Goal: Transaction & Acquisition: Purchase product/service

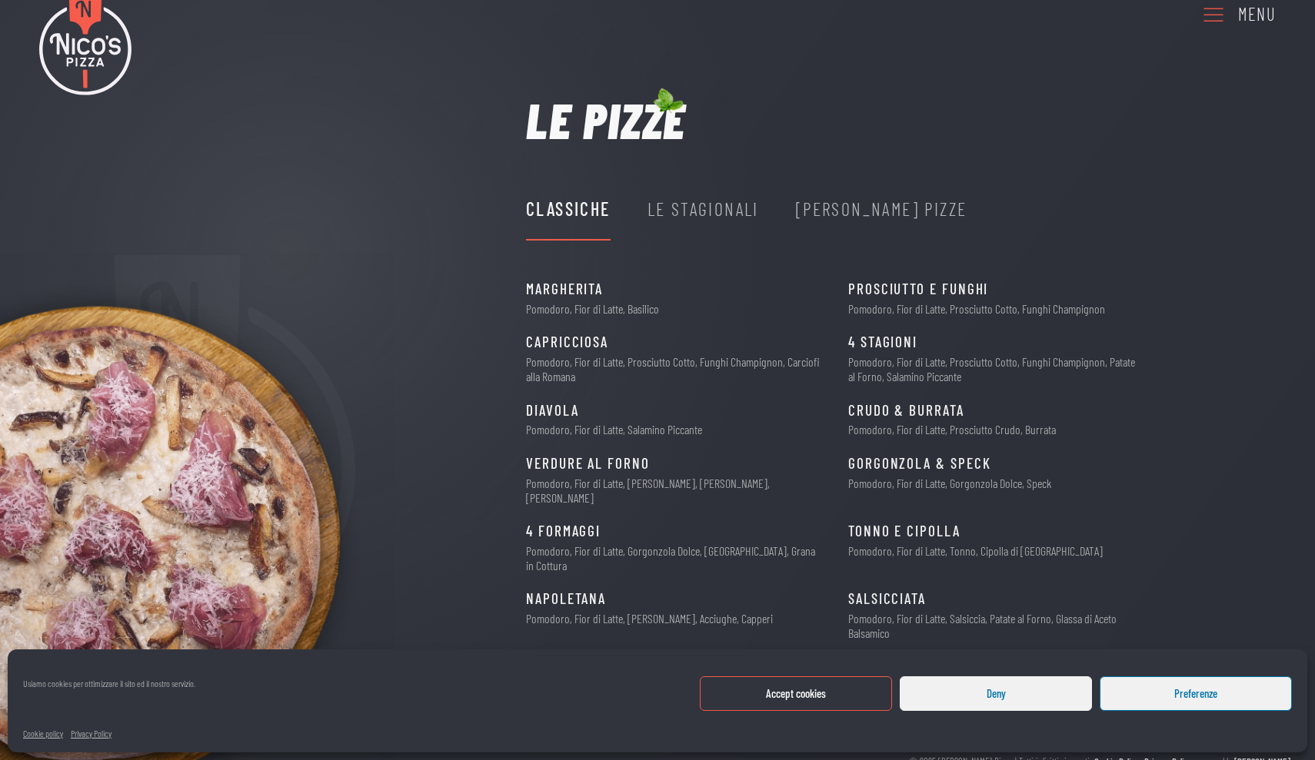
scroll to position [45, 0]
click at [677, 208] on div "Le Stagionali" at bounding box center [702, 209] width 111 height 29
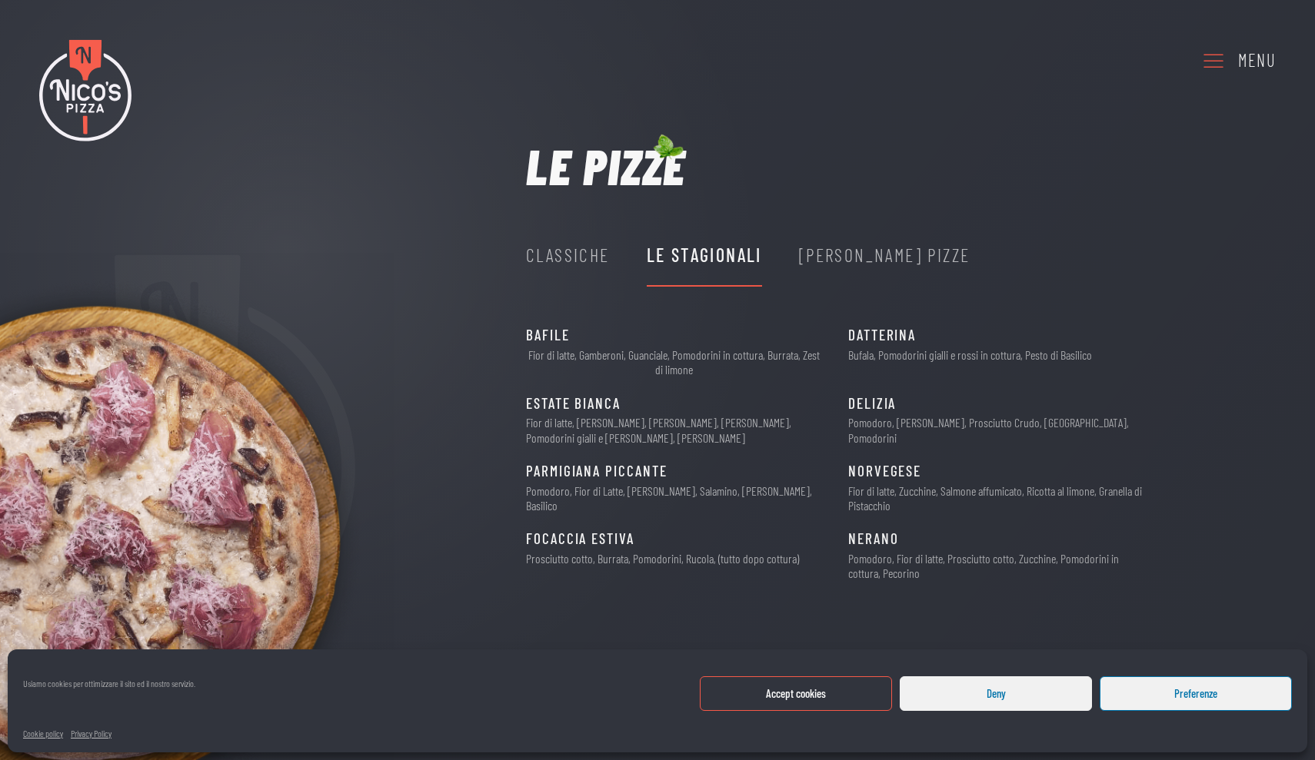
scroll to position [0, 0]
click at [756, 701] on button "Accept cookies" at bounding box center [796, 694] width 192 height 35
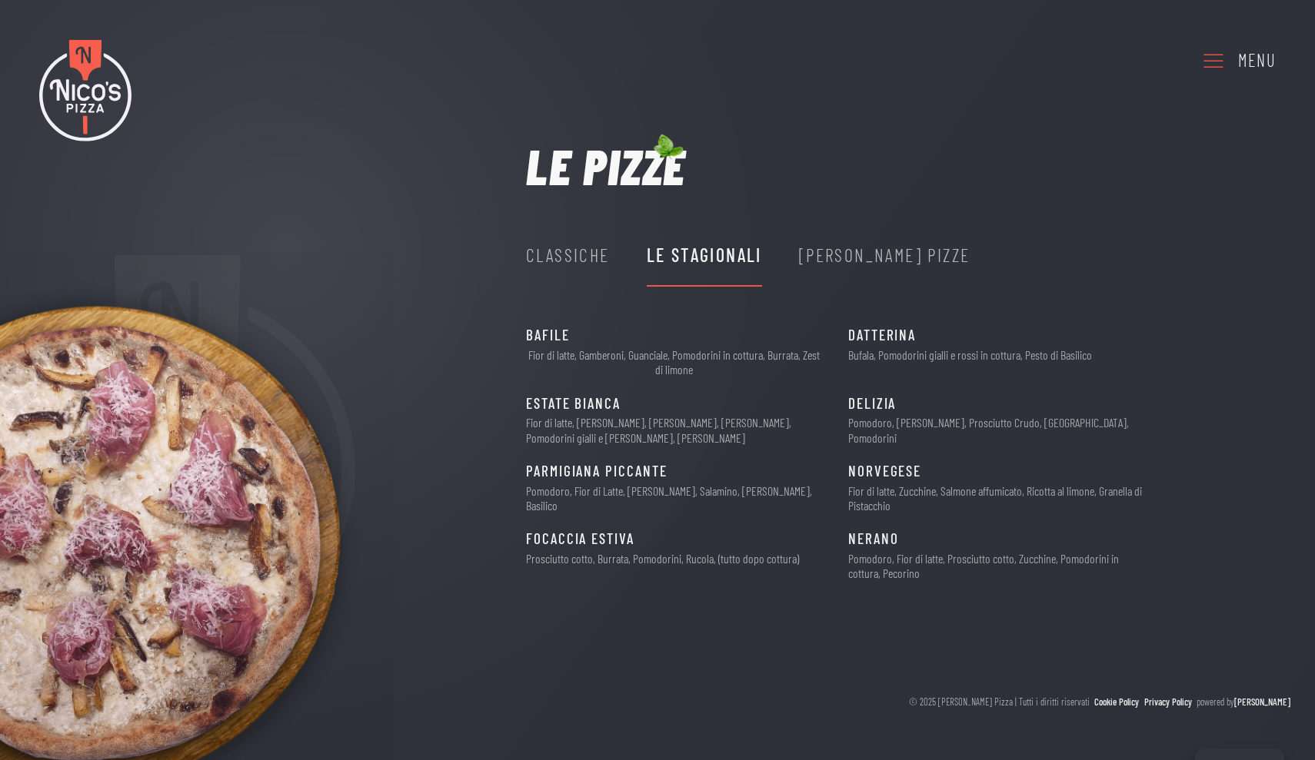
click at [894, 341] on span "DATTERINA" at bounding box center [882, 336] width 68 height 24
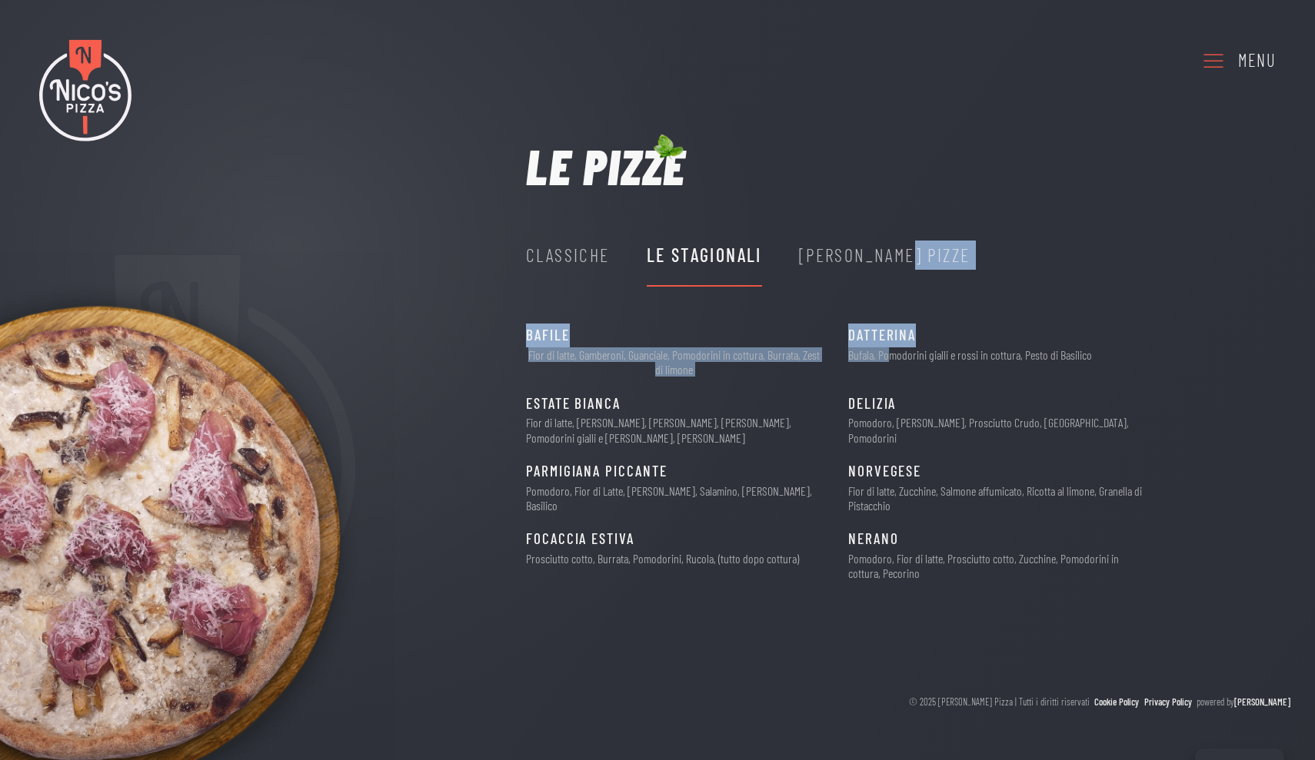
drag, startPoint x: 889, startPoint y: 357, endPoint x: 825, endPoint y: 322, distance: 73.0
click at [825, 322] on div "Le pizze Classiche Le Stagionali Nico's Pizze Margherita 6€ Pomodoro, Fior di L…" at bounding box center [854, 368] width 657 height 454
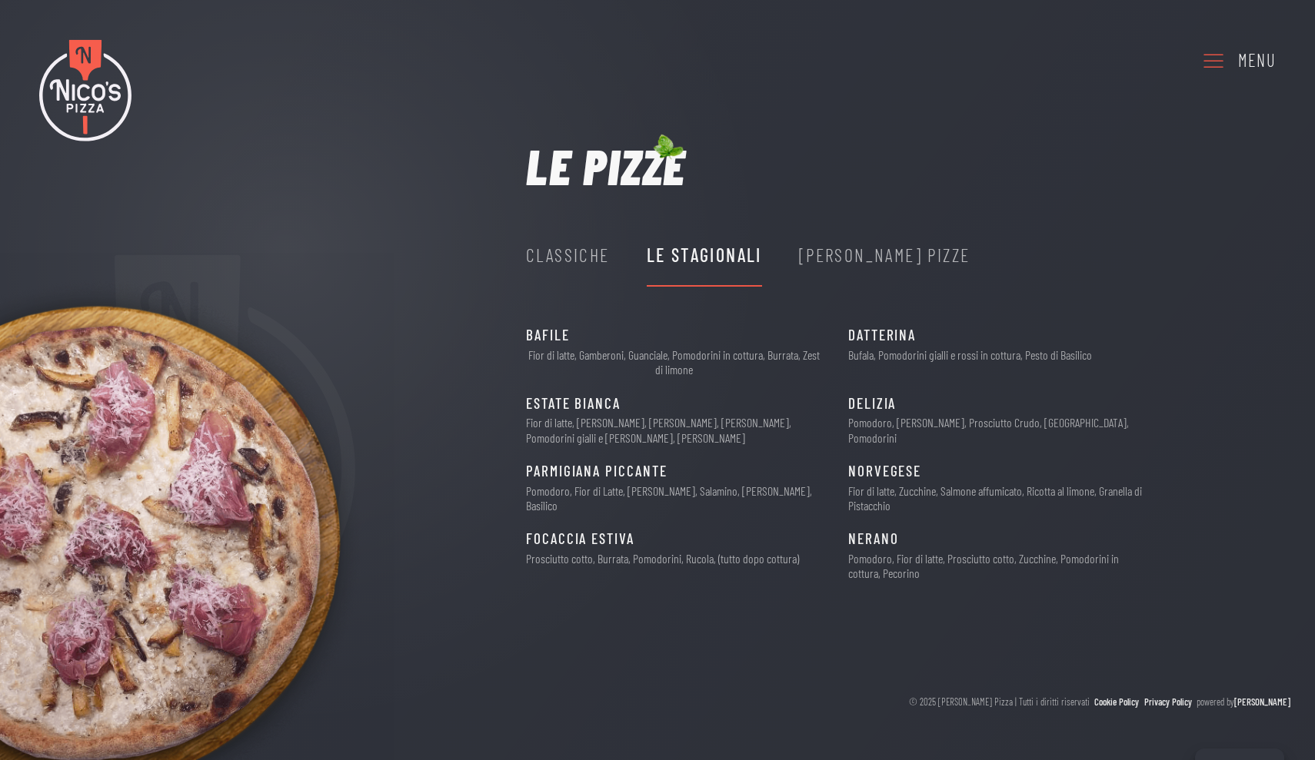
click at [887, 383] on div "BAFILE 13€ Fior di latte, Gamberoni, Guanciale, Pomodorini in cottura, Burrata,…" at bounding box center [854, 459] width 657 height 271
click at [868, 257] on div "[PERSON_NAME] Pizze" at bounding box center [884, 255] width 171 height 29
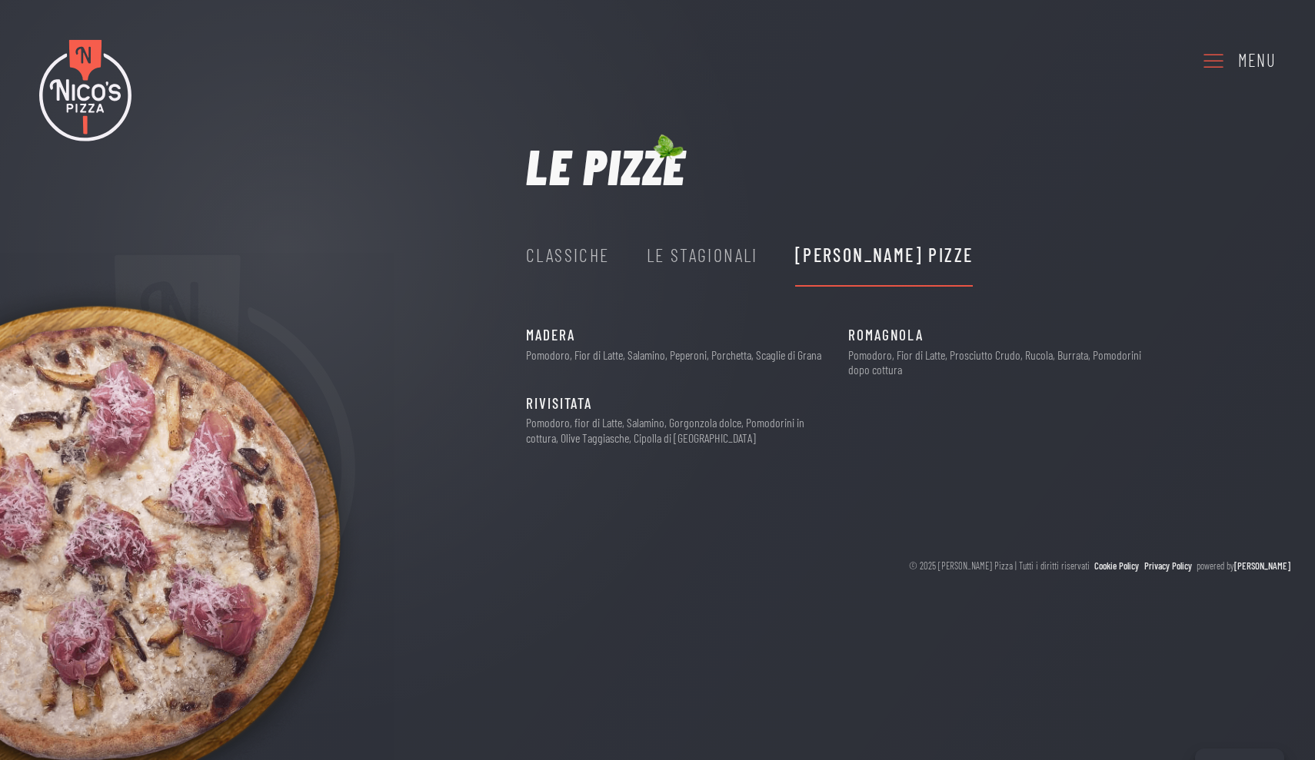
click at [1257, 52] on div "Menu" at bounding box center [1256, 61] width 37 height 28
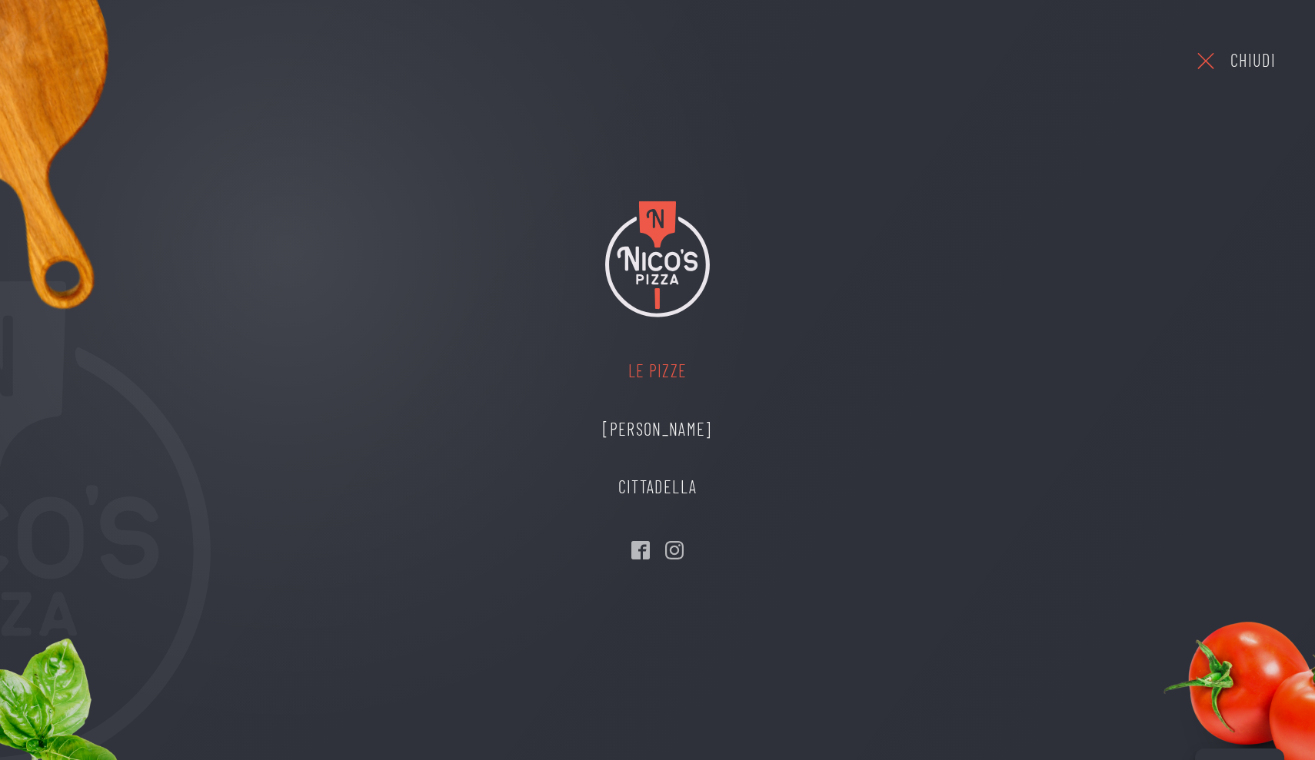
click at [642, 367] on link "Le Pizze" at bounding box center [656, 371] width 139 height 58
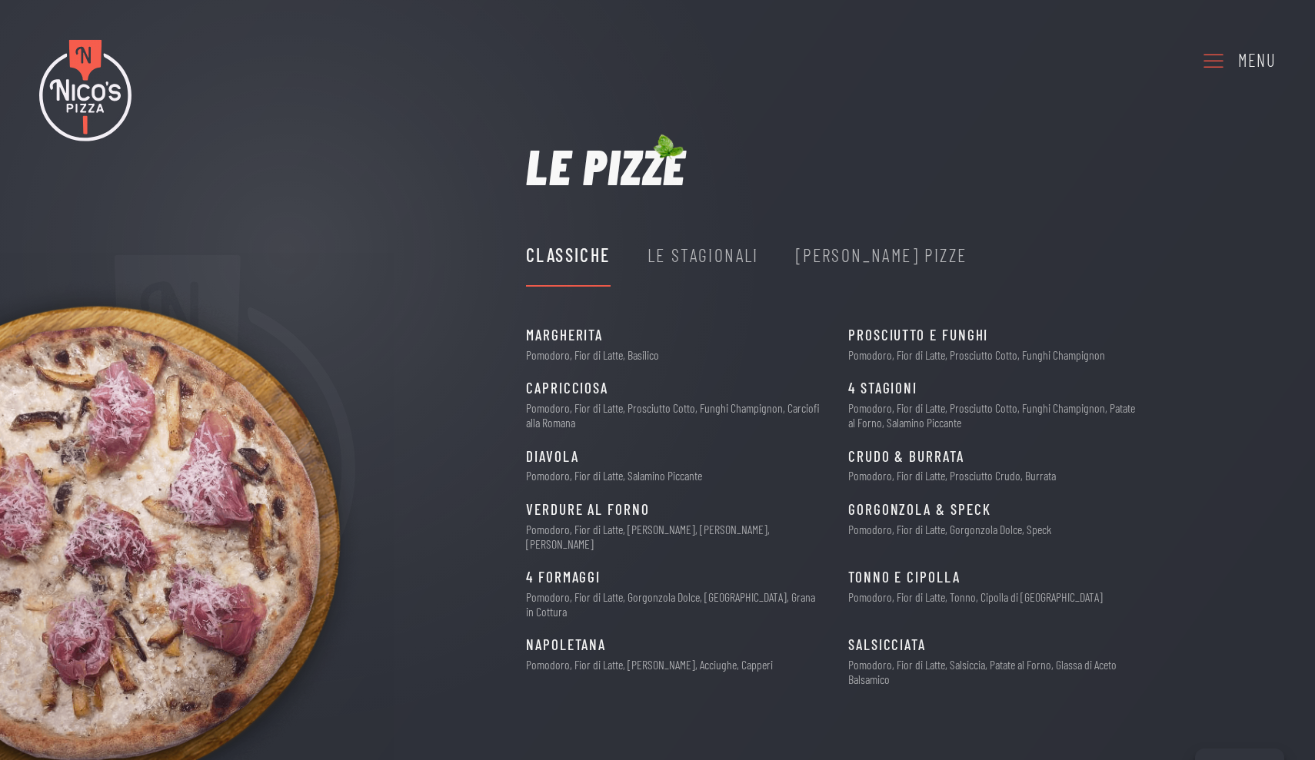
click at [678, 265] on div "Le Stagionali" at bounding box center [702, 255] width 111 height 29
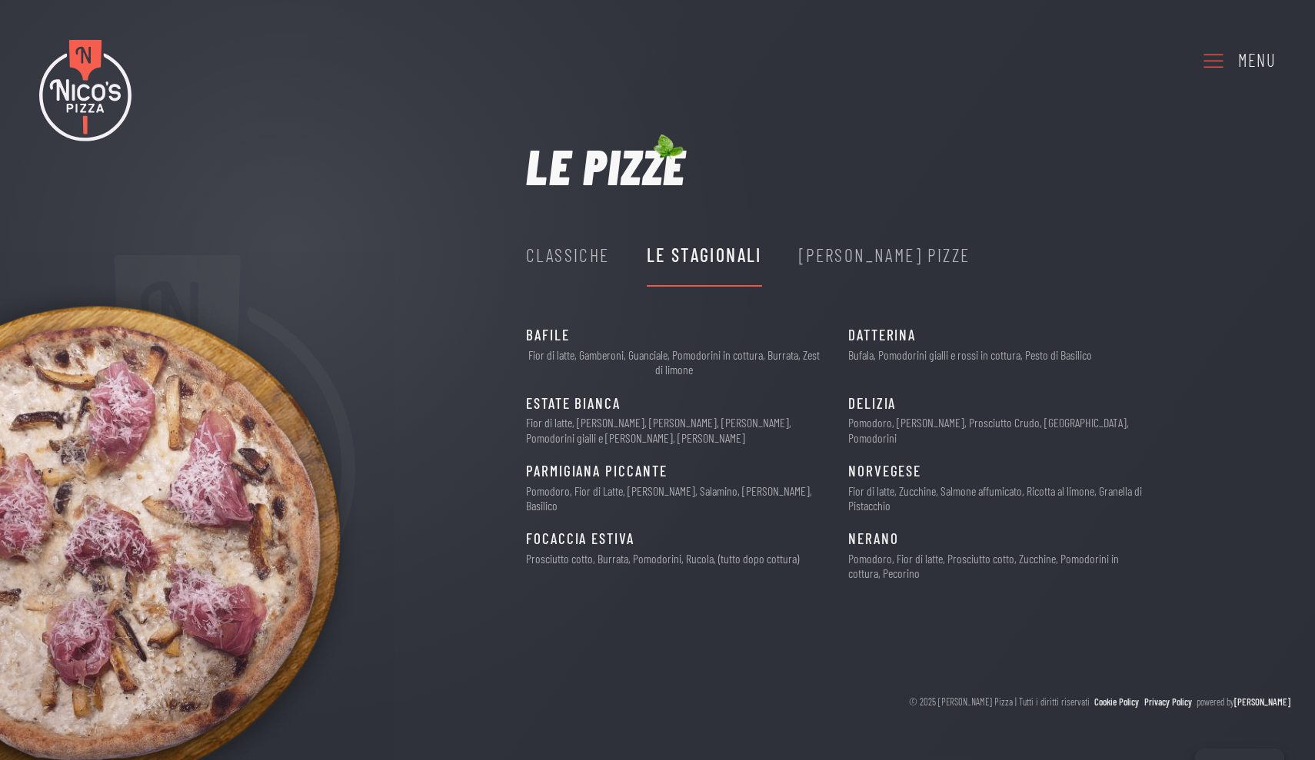
click at [833, 252] on div "[PERSON_NAME] Pizze" at bounding box center [884, 255] width 171 height 29
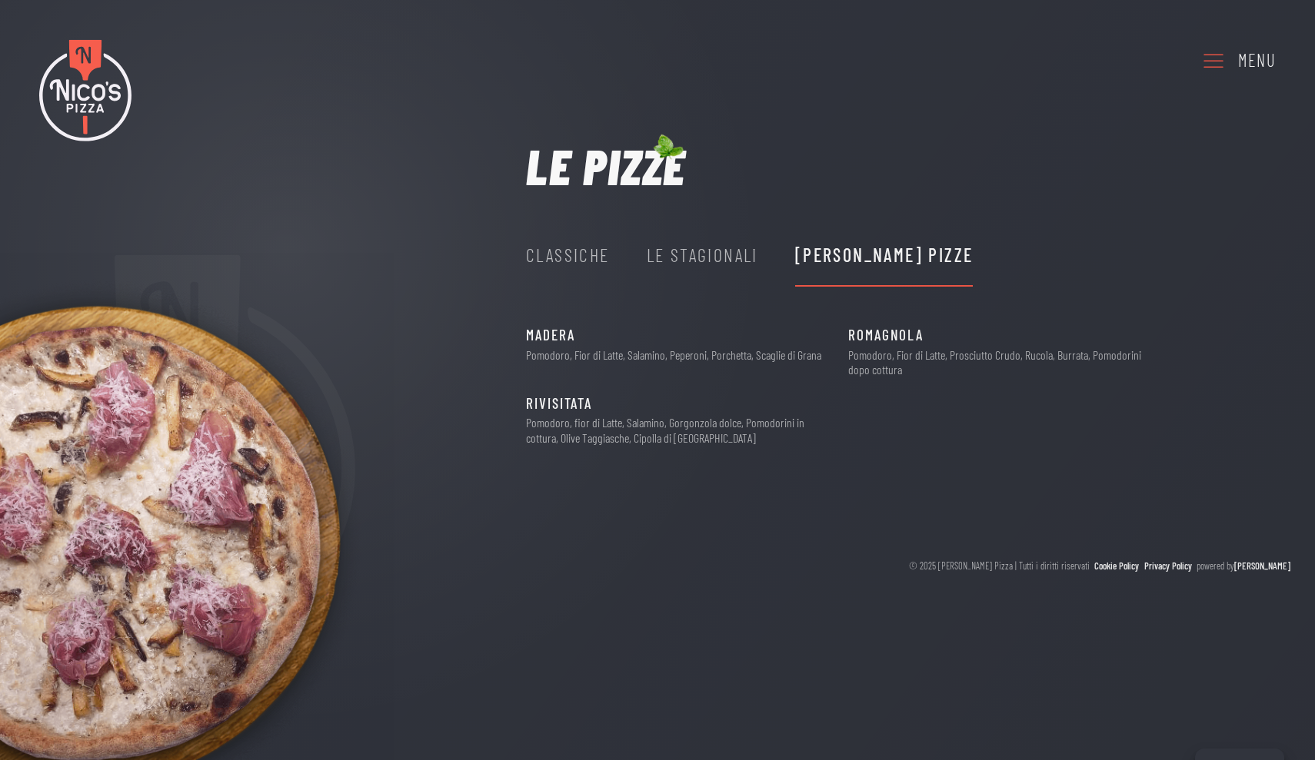
click at [673, 244] on div "Le Stagionali" at bounding box center [702, 255] width 111 height 29
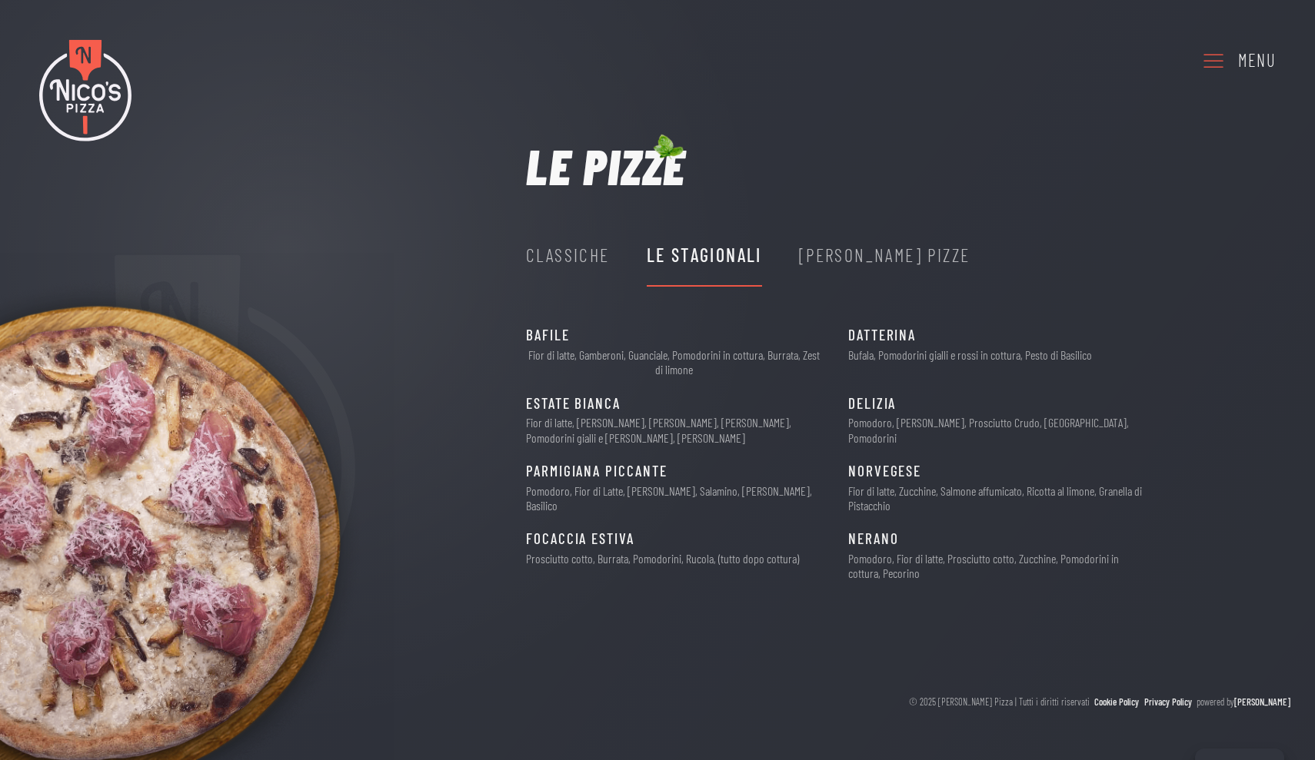
click at [820, 248] on div "[PERSON_NAME] Pizze" at bounding box center [884, 255] width 171 height 29
